Goal: Information Seeking & Learning: Learn about a topic

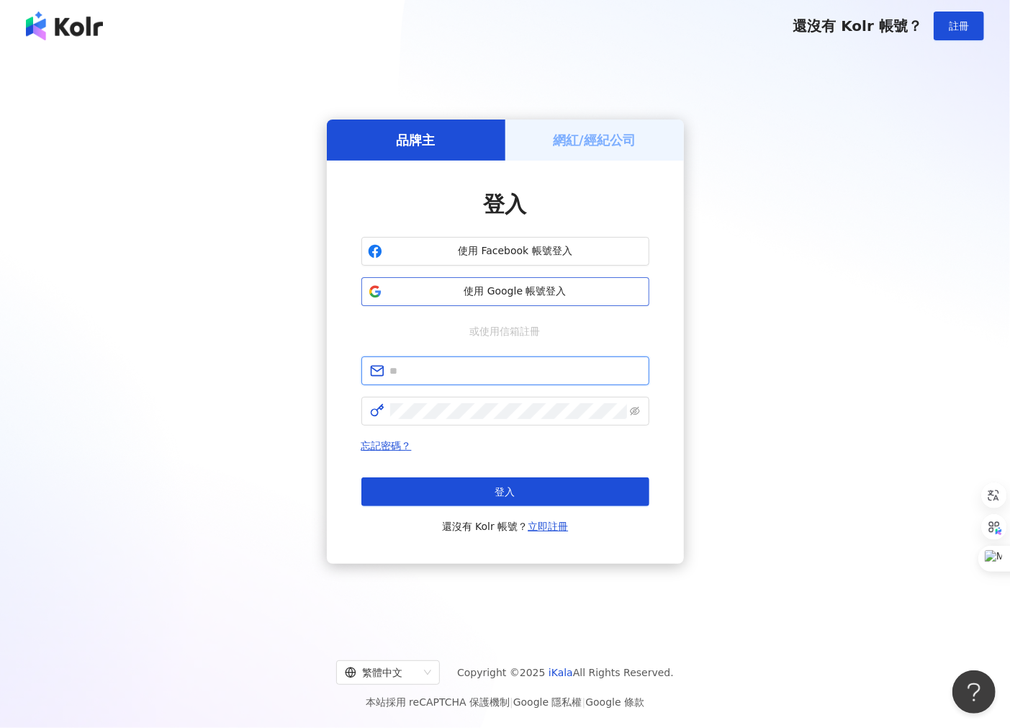
type input "**********"
click at [487, 292] on span "使用 Google 帳號登入" at bounding box center [515, 291] width 255 height 14
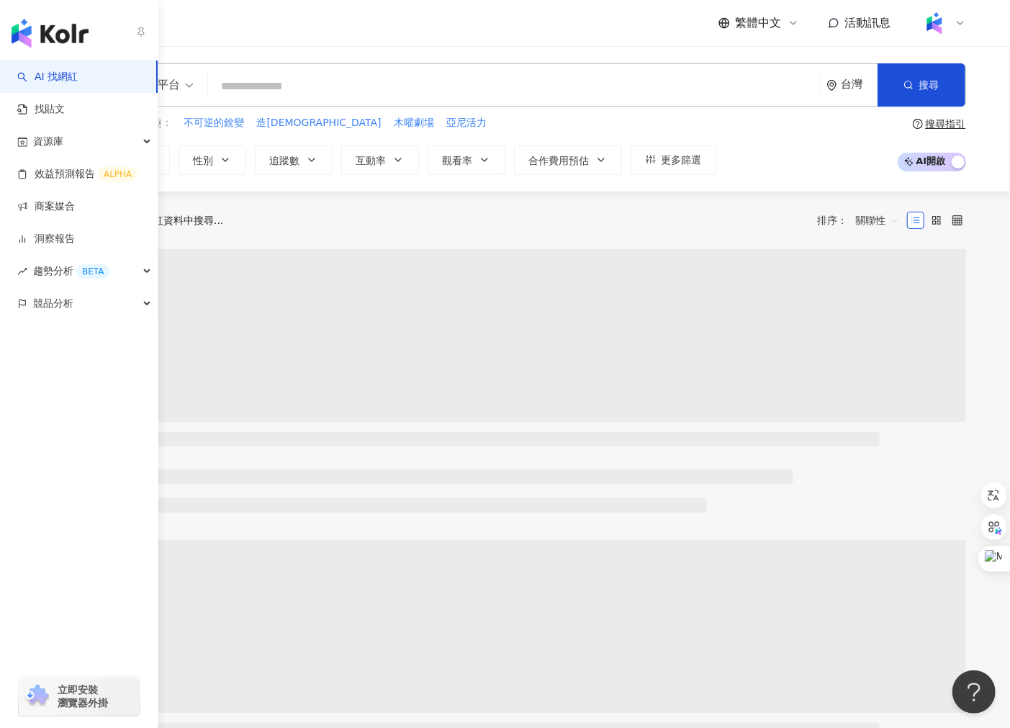
click at [65, 117] on link "找貼文" at bounding box center [41, 109] width 48 height 14
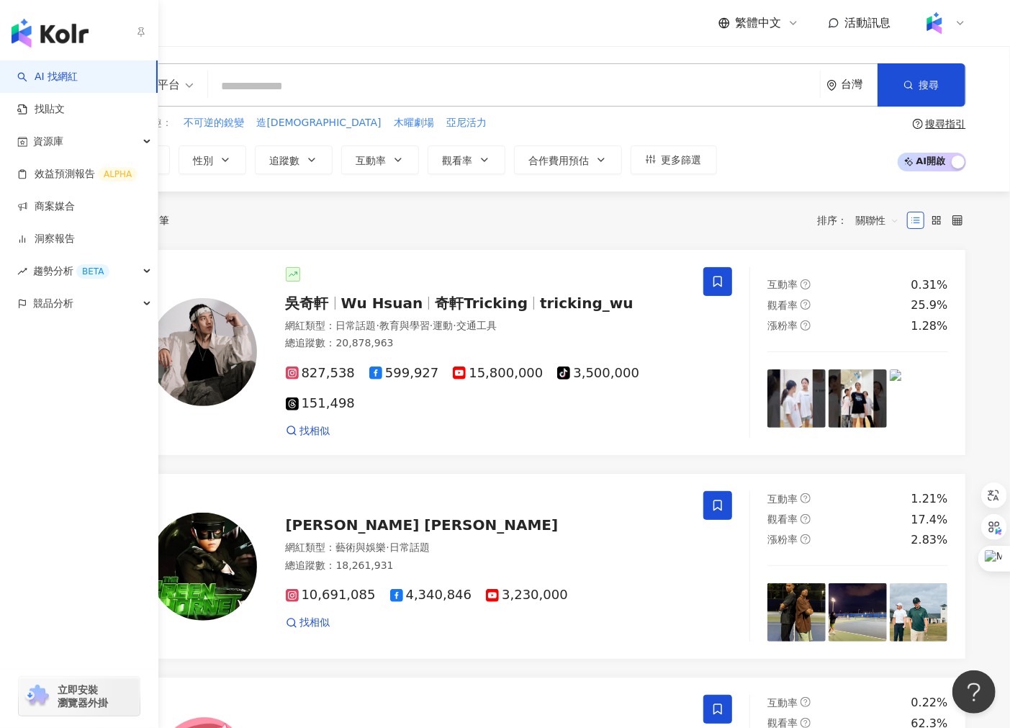
click at [361, 85] on input "search" at bounding box center [514, 86] width 600 height 27
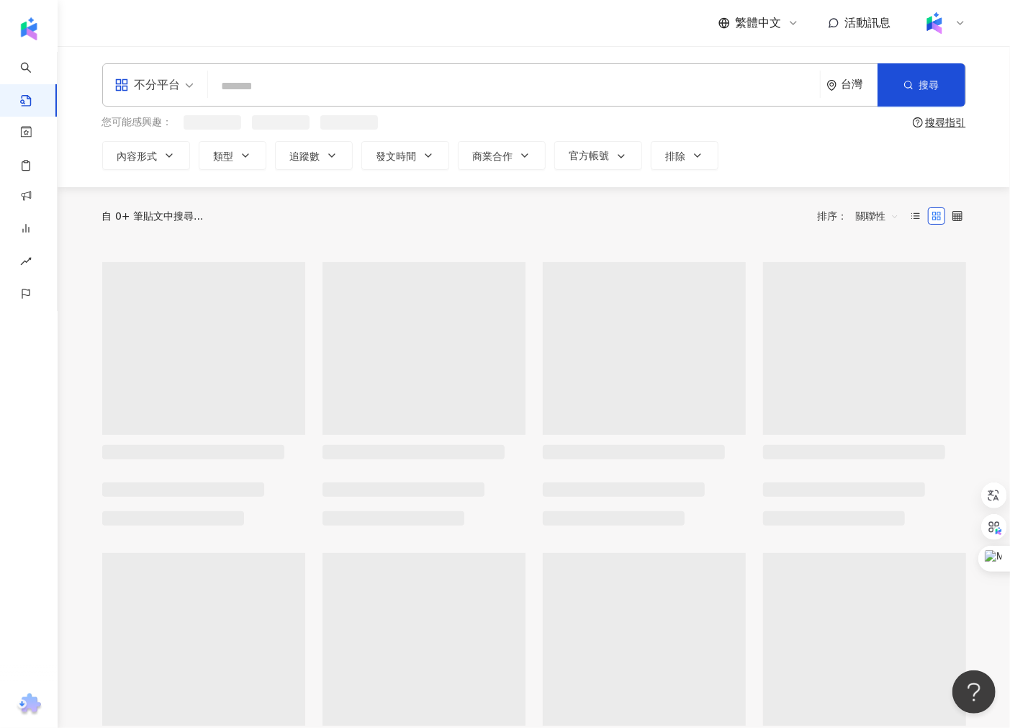
click at [361, 85] on input "search" at bounding box center [514, 86] width 600 height 31
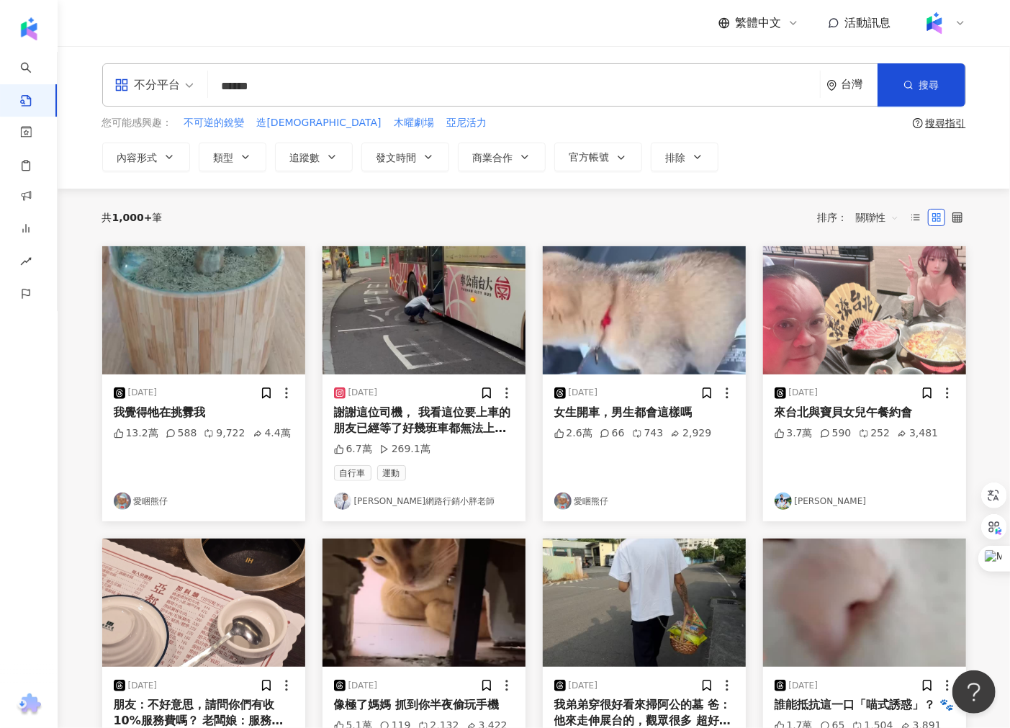
type input "******"
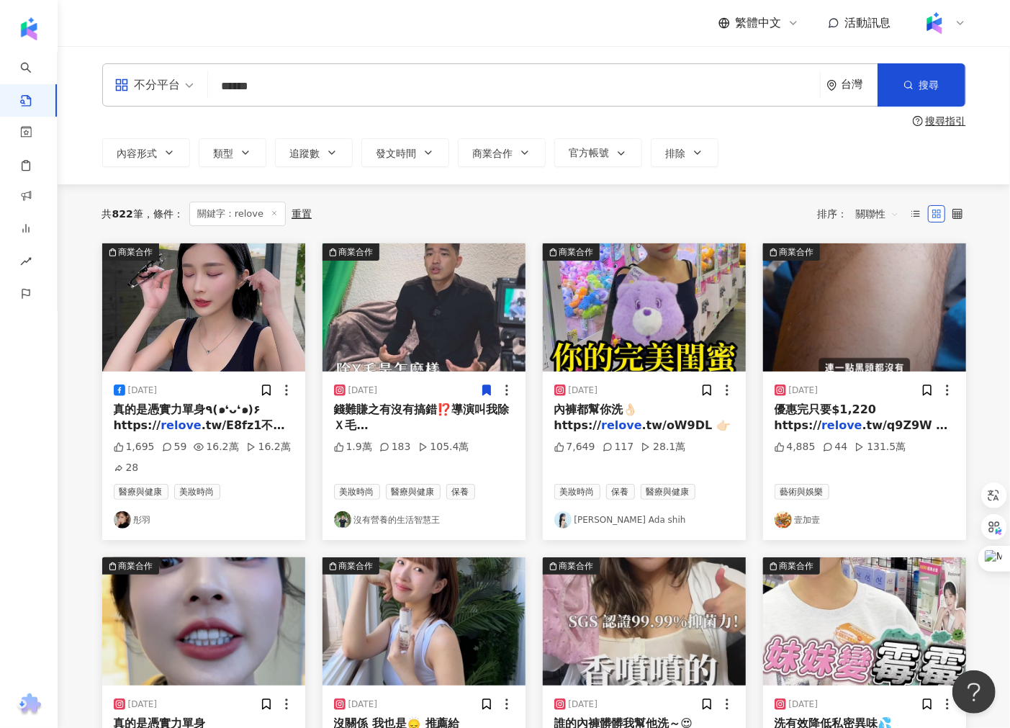
click at [880, 212] on span "關聯性" at bounding box center [877, 213] width 43 height 23
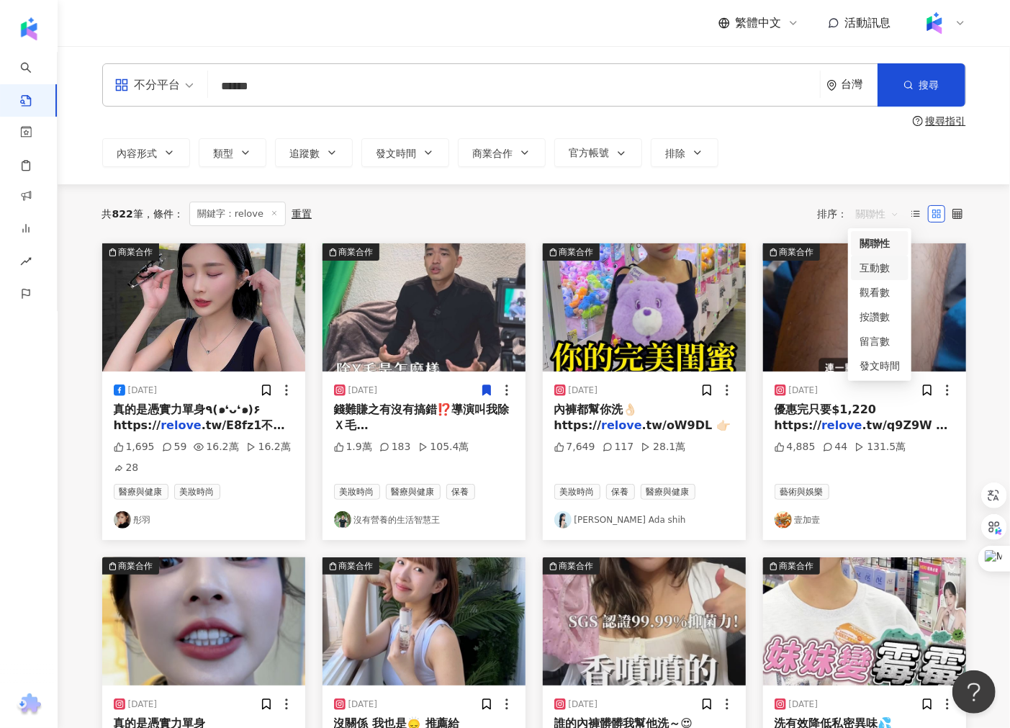
click at [880, 266] on div "互動數" at bounding box center [880, 268] width 40 height 16
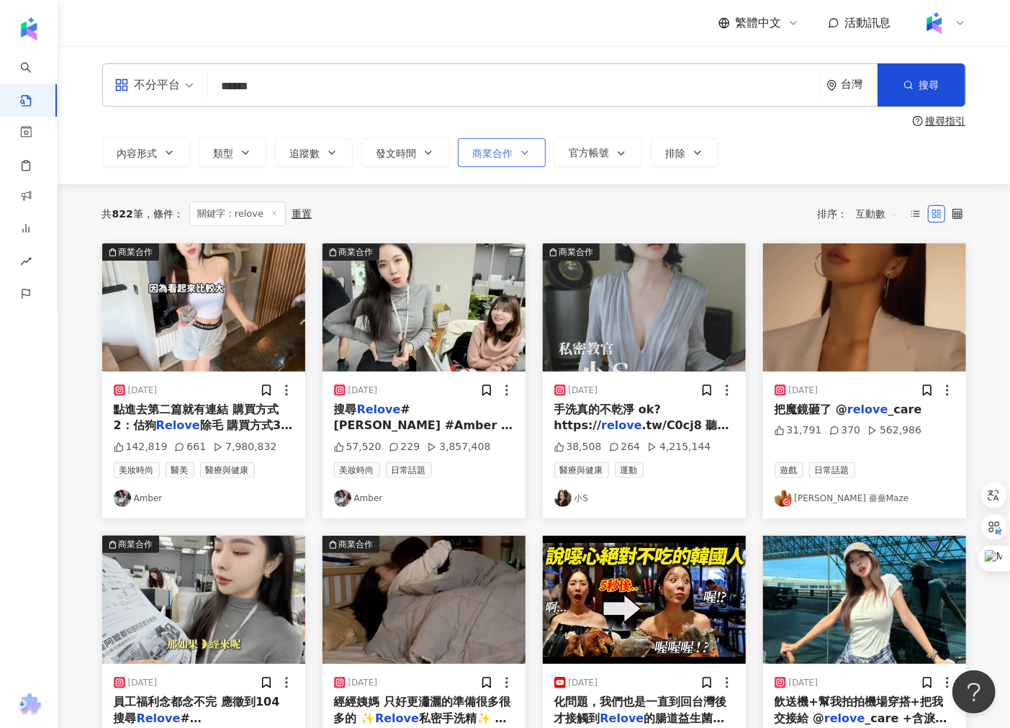
click at [497, 149] on span "商業合作" at bounding box center [493, 154] width 40 height 12
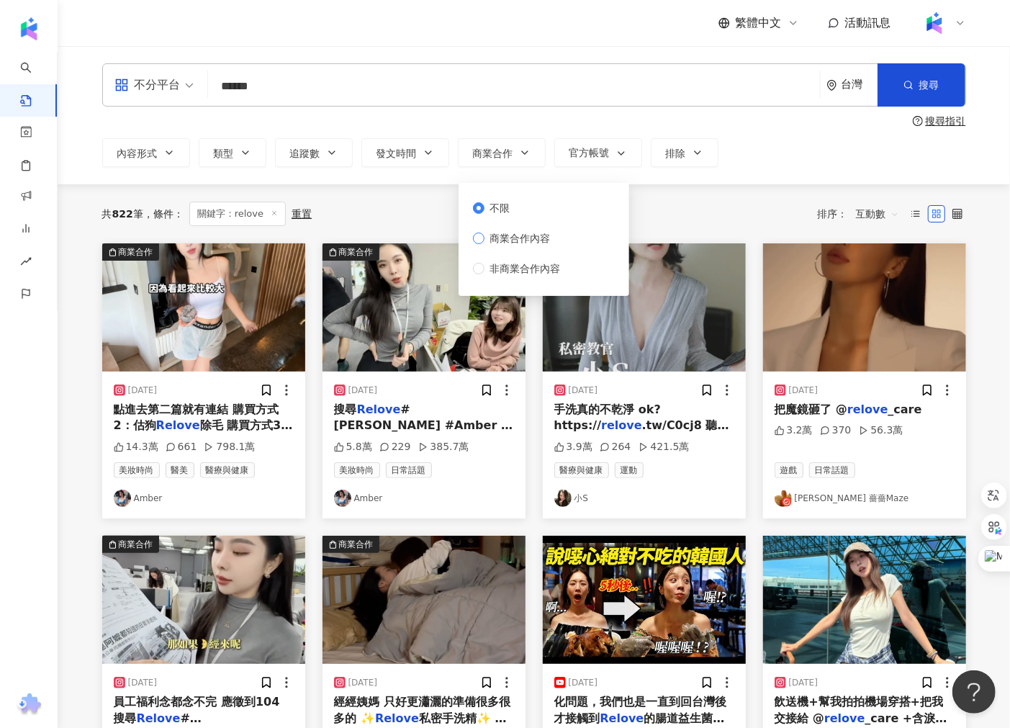
click at [520, 233] on span "商業合作內容" at bounding box center [521, 238] width 72 height 16
click at [65, 462] on main "不分平台 ****** 台灣 搜尋 搜尋指引 內容形式 類型 追蹤數 發文時間 商業合作 官方帳號 排除 不限 商業合作內容 非商業合作內容 共 822 筆 …" at bounding box center [534, 633] width 952 height 1174
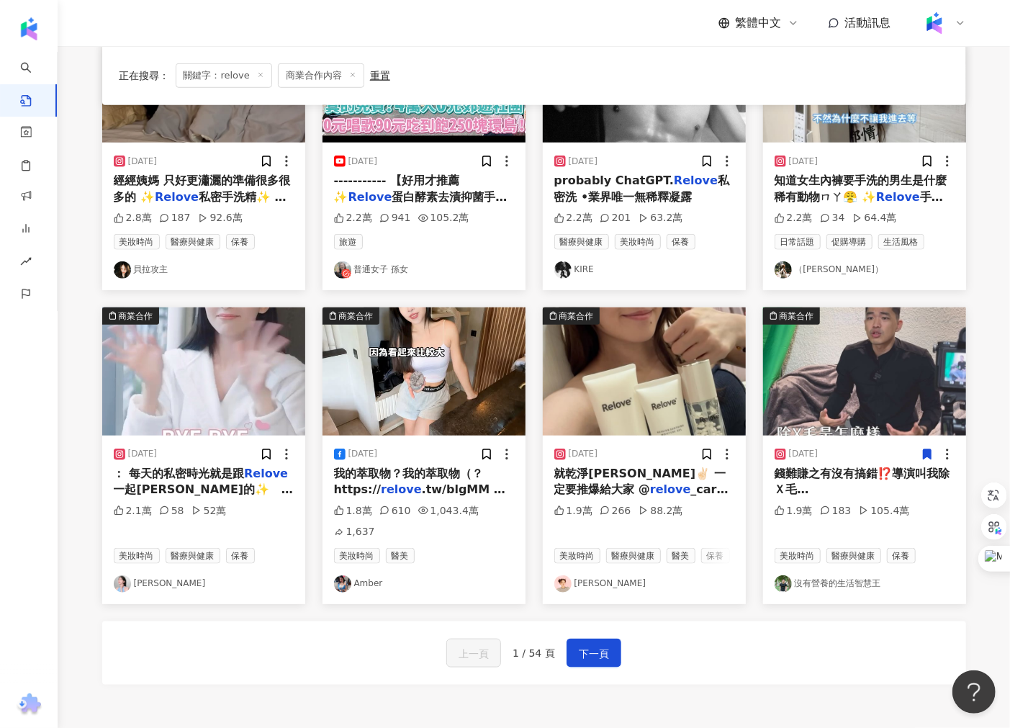
scroll to position [559, 0]
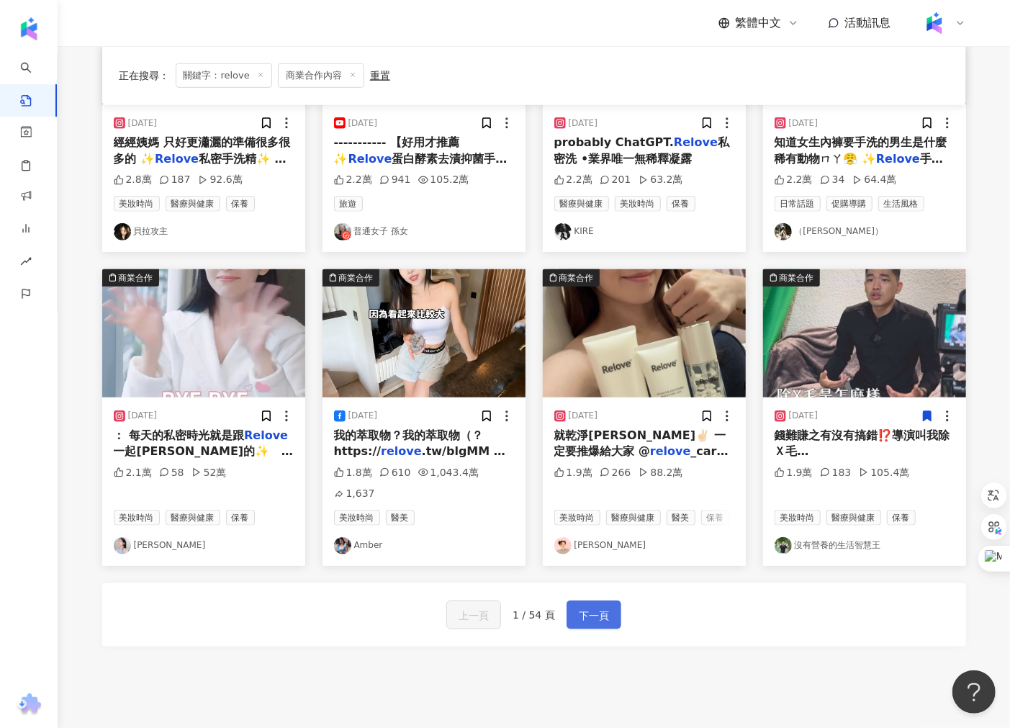
click at [610, 616] on button "下一頁" at bounding box center [594, 614] width 55 height 29
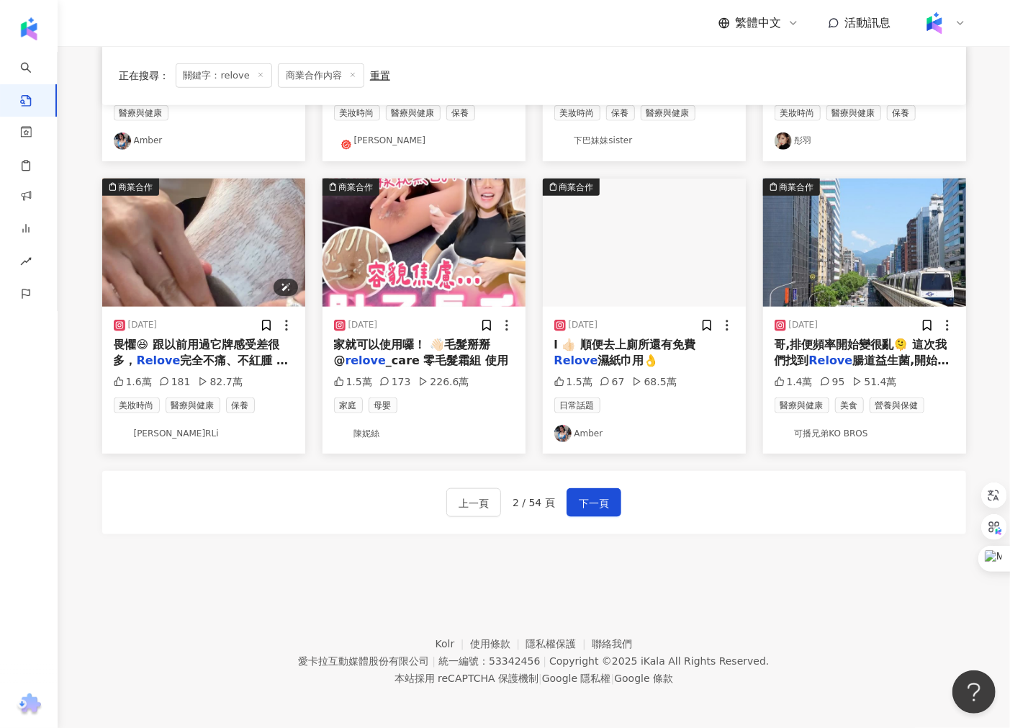
scroll to position [652, 0]
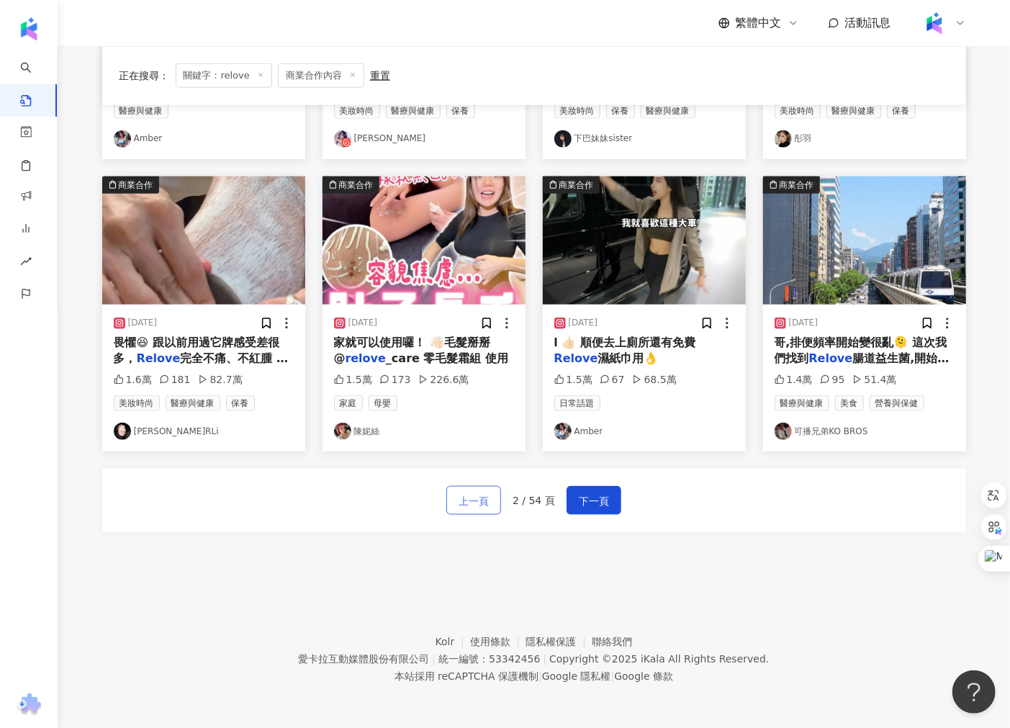
click at [475, 497] on span "上一頁" at bounding box center [474, 500] width 30 height 17
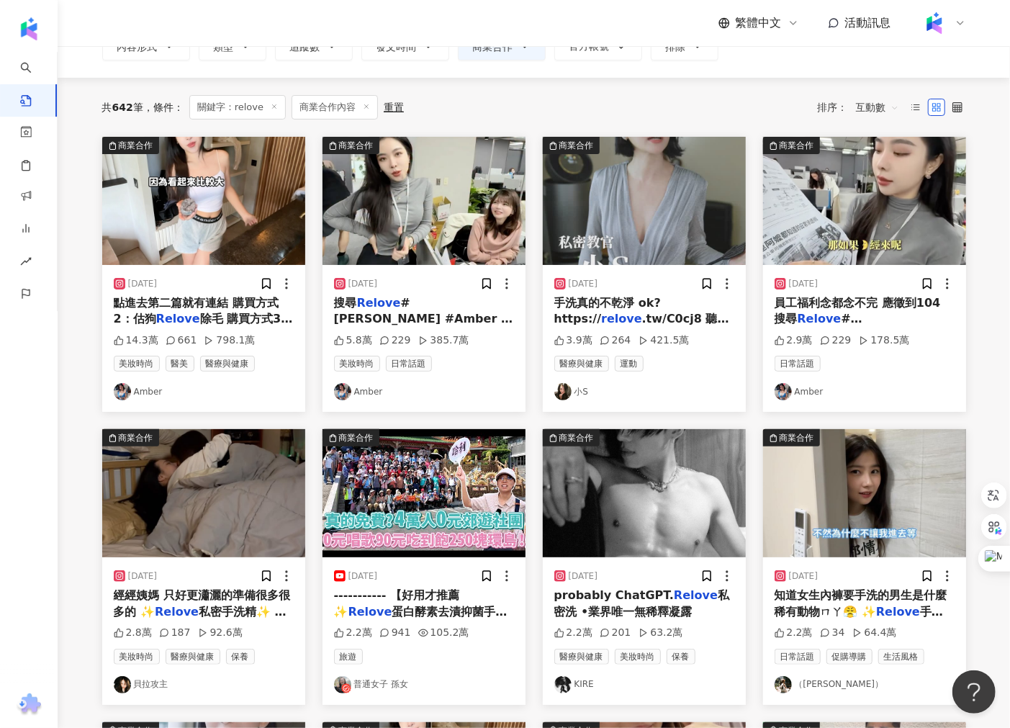
scroll to position [80, 0]
